Goal: Find contact information: Find contact information

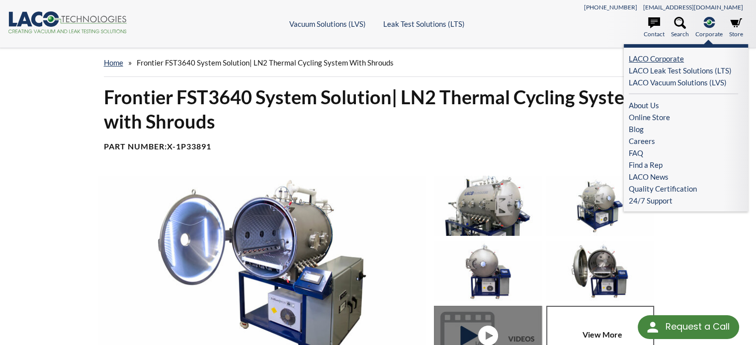
click at [659, 59] on link "LACO Corporate" at bounding box center [683, 59] width 109 height 12
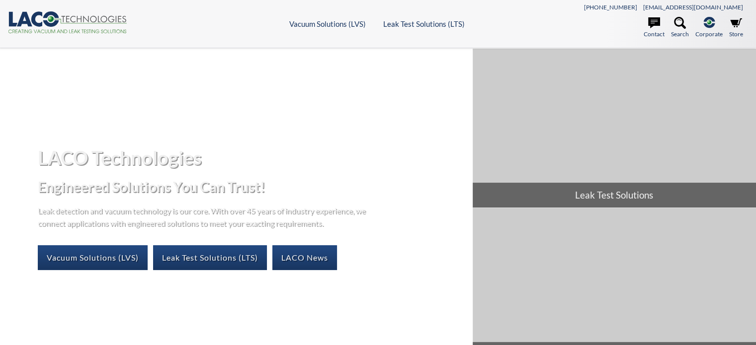
select select "Language Translate Widget"
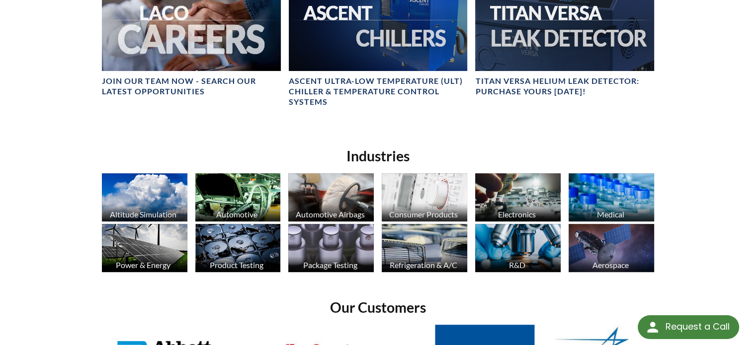
scroll to position [646, 0]
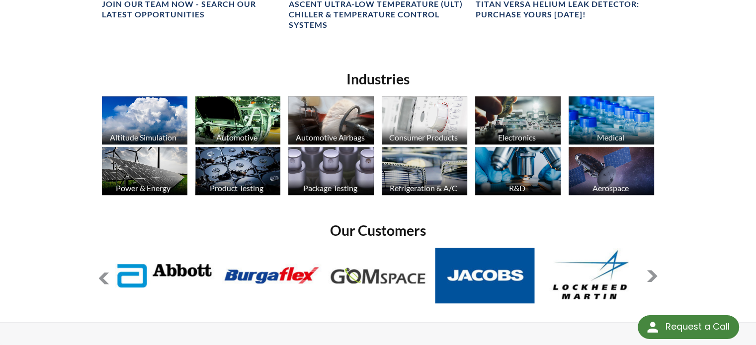
click at [604, 162] on img at bounding box center [610, 171] width 85 height 48
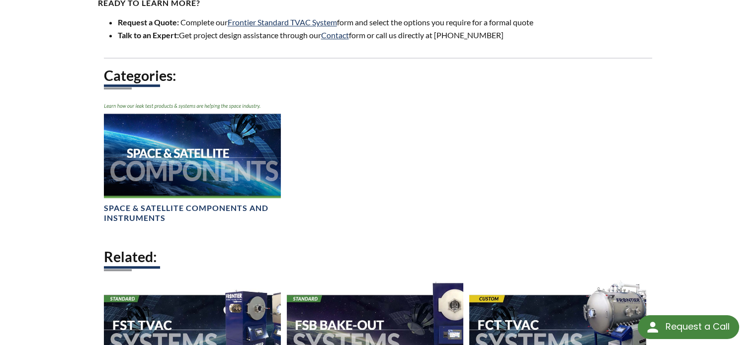
scroll to position [696, 0]
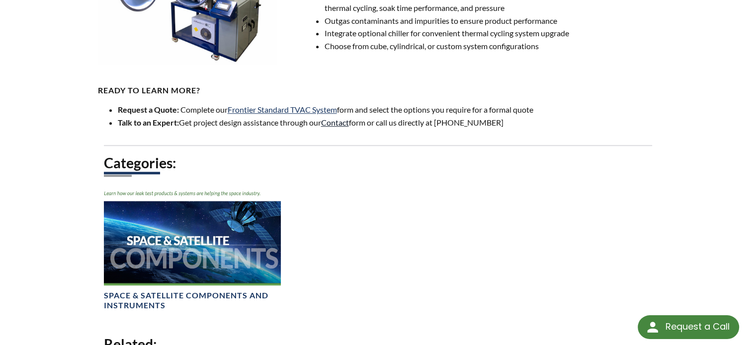
click at [343, 127] on link "Contact" at bounding box center [335, 122] width 28 height 9
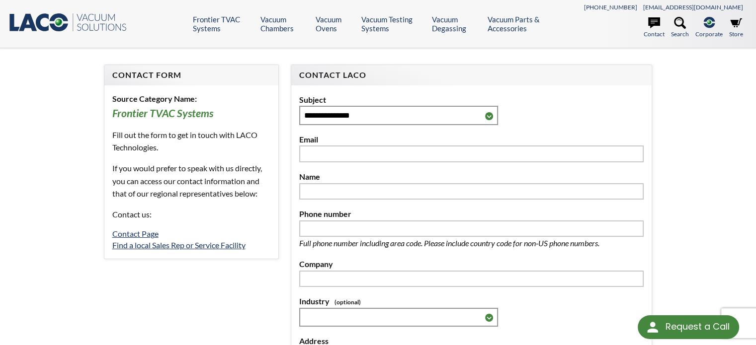
select select "Language Translate Widget"
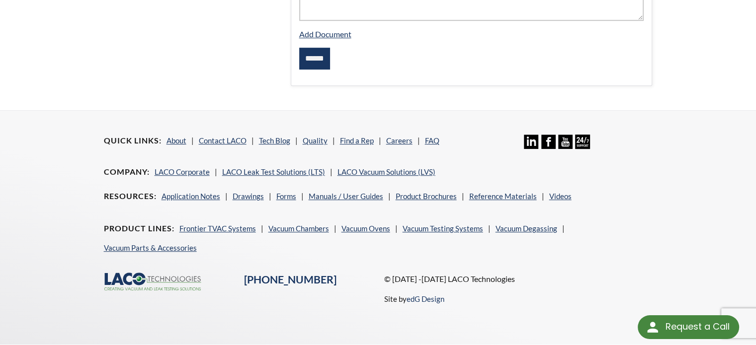
scroll to position [474, 0]
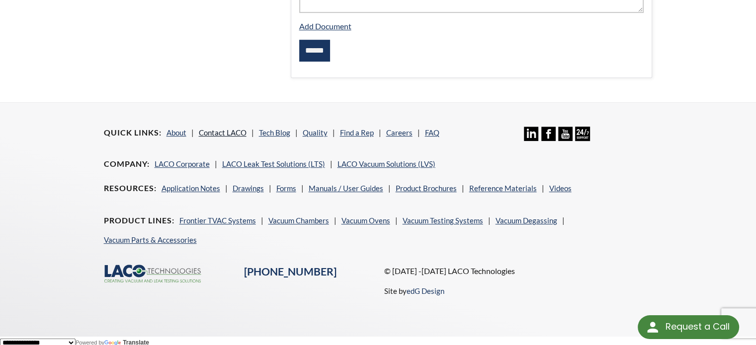
click at [217, 129] on link "Contact LACO" at bounding box center [223, 132] width 48 height 9
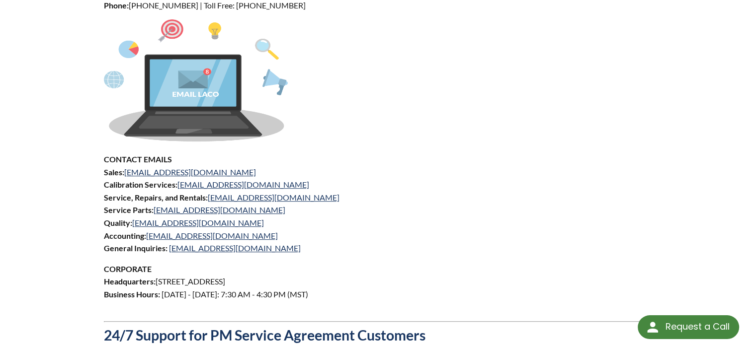
scroll to position [547, 0]
